Goal: Task Accomplishment & Management: Manage account settings

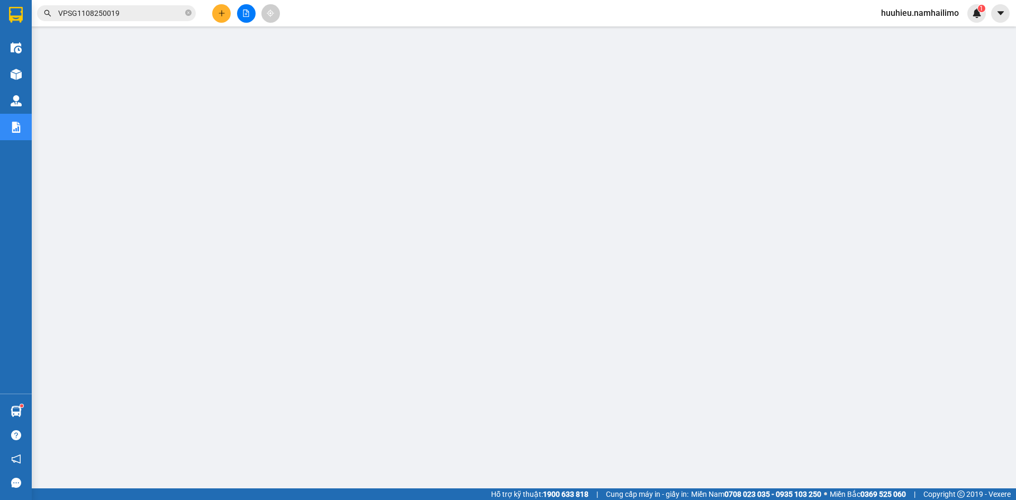
click at [938, 13] on span "huuhieu.namhailimo" at bounding box center [920, 12] width 95 height 13
click at [912, 34] on span "Đăng xuất" at bounding box center [924, 33] width 72 height 12
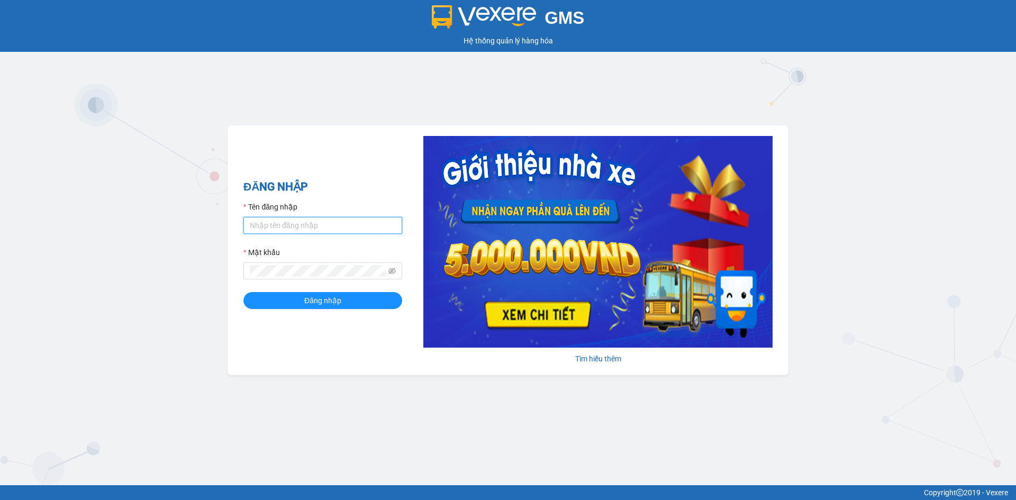
drag, startPoint x: 264, startPoint y: 218, endPoint x: 267, endPoint y: 229, distance: 11.6
click at [264, 218] on input "Tên đăng nhập" at bounding box center [322, 225] width 159 height 17
type input "tan.namhailimo"
click at [243, 292] on button "Đăng nhập" at bounding box center [322, 300] width 159 height 17
click at [391, 270] on icon "eye-invisible" at bounding box center [391, 271] width 7 height 6
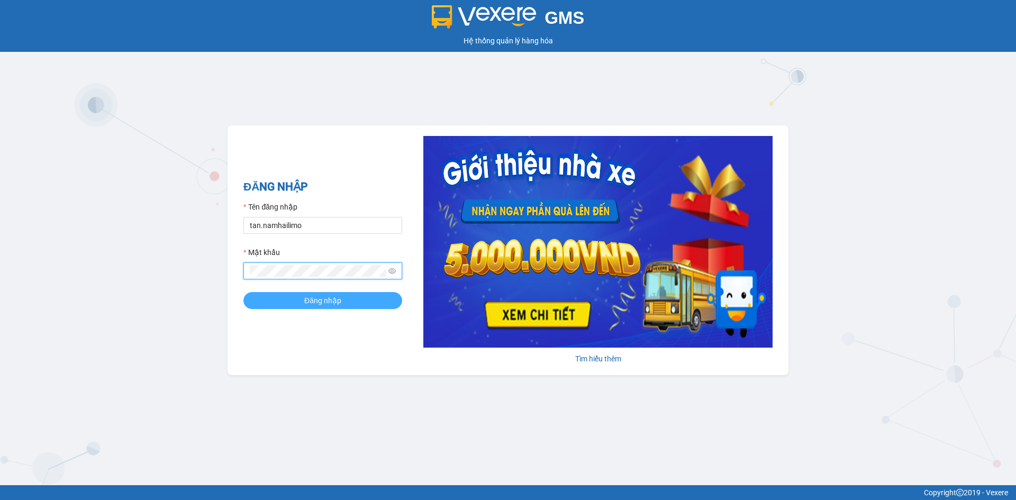
click at [364, 294] on button "Đăng nhập" at bounding box center [322, 300] width 159 height 17
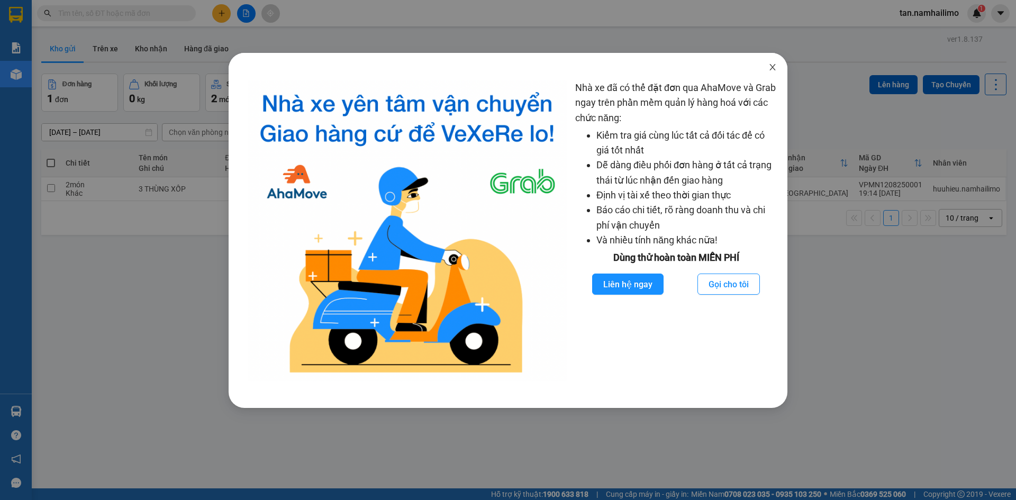
click at [776, 65] on icon "close" at bounding box center [772, 67] width 8 height 8
